Goal: Task Accomplishment & Management: Use online tool/utility

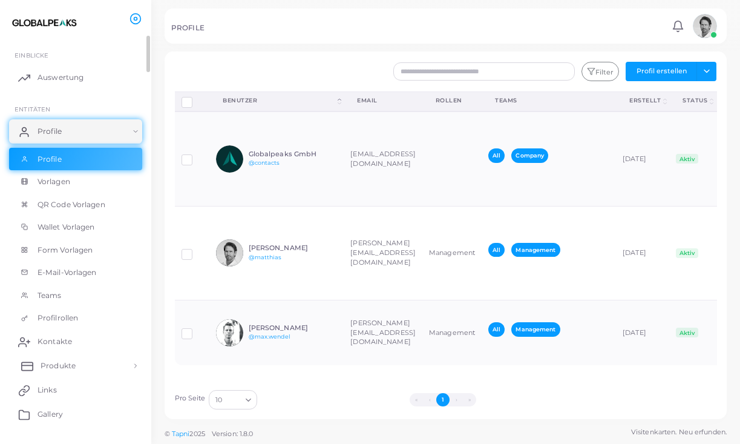
click at [67, 362] on span "Produkte" at bounding box center [58, 365] width 35 height 11
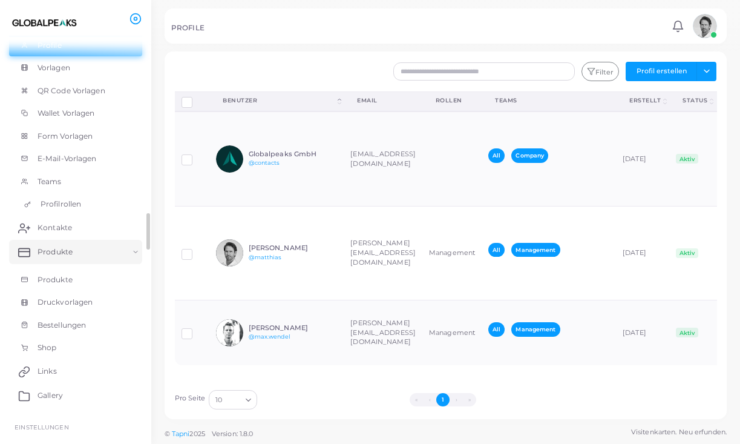
scroll to position [116, 0]
click at [56, 275] on span "Produkte" at bounding box center [58, 277] width 35 height 11
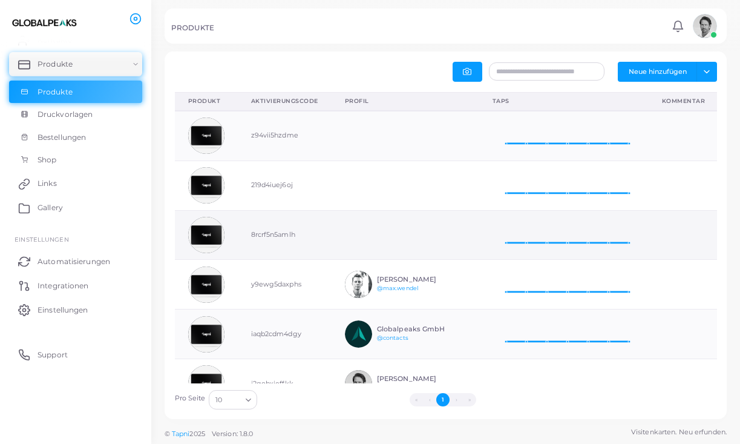
click at [278, 234] on td "8rcrf5n5amlh" at bounding box center [285, 235] width 94 height 50
click at [215, 232] on img at bounding box center [206, 235] width 36 height 36
click at [280, 236] on td "8rcrf5n5amlh" at bounding box center [285, 235] width 94 height 50
click at [357, 235] on td at bounding box center [406, 235] width 148 height 50
click at [359, 241] on td at bounding box center [406, 235] width 148 height 50
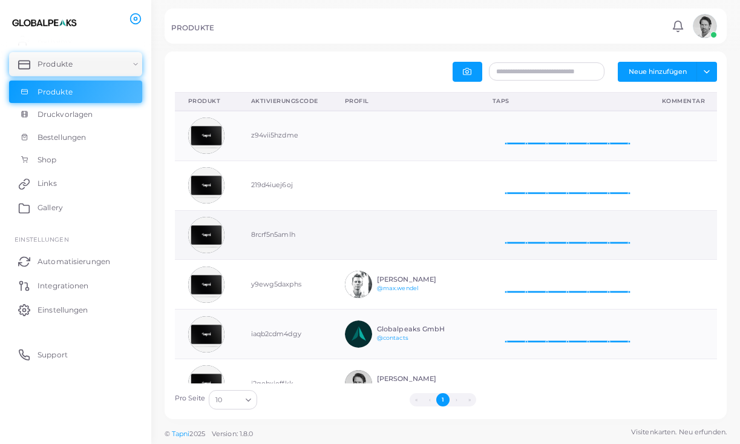
click at [208, 234] on img at bounding box center [206, 235] width 36 height 36
click at [669, 72] on button "Neue hinzufügen" at bounding box center [657, 71] width 79 height 19
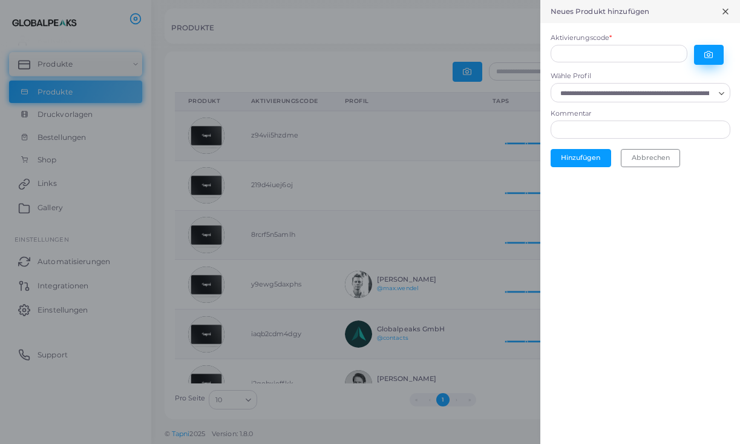
click at [708, 53] on circle "button" at bounding box center [708, 54] width 3 height 3
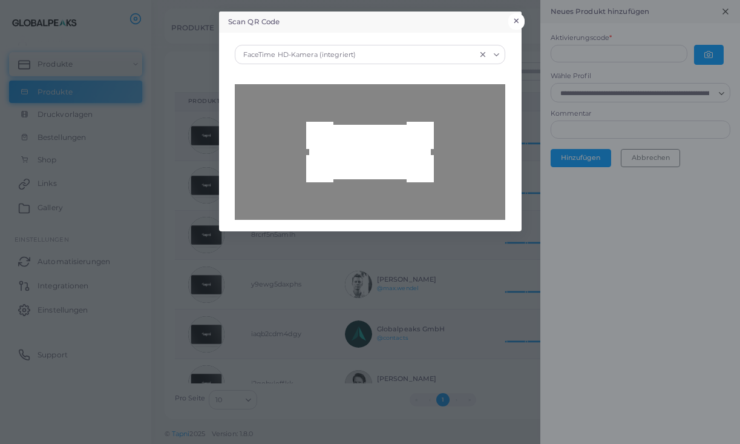
click at [517, 19] on button "×" at bounding box center [516, 21] width 16 height 16
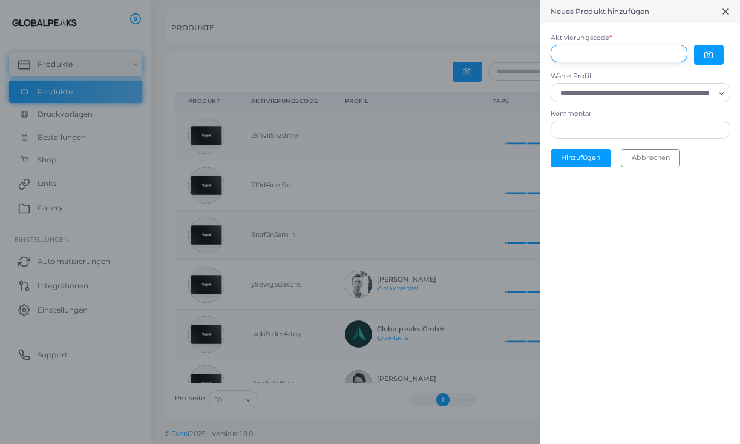
click at [613, 55] on input "Aktivierungscode *" at bounding box center [619, 54] width 137 height 18
click at [703, 54] on button "button" at bounding box center [709, 55] width 30 height 20
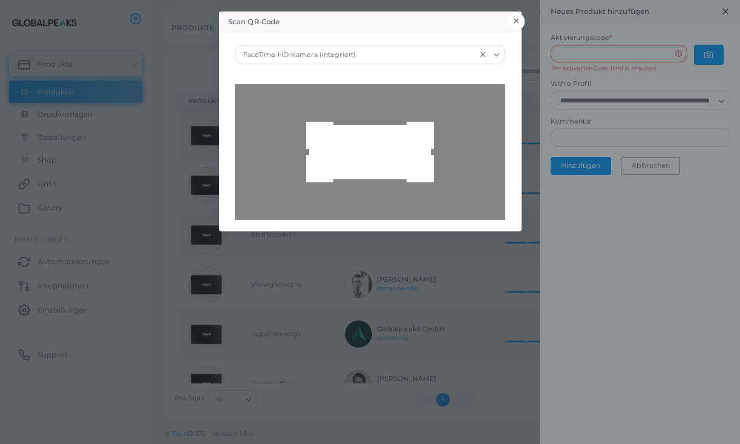
click at [518, 20] on button "×" at bounding box center [516, 21] width 16 height 16
